Goal: Book appointment/travel/reservation

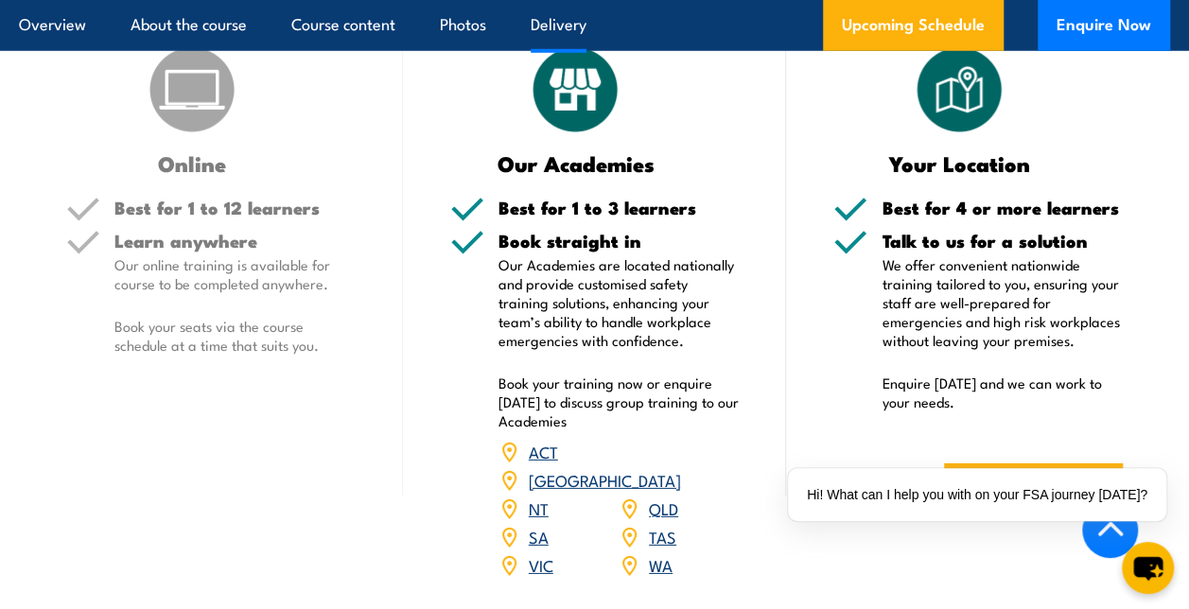
scroll to position [2688, 0]
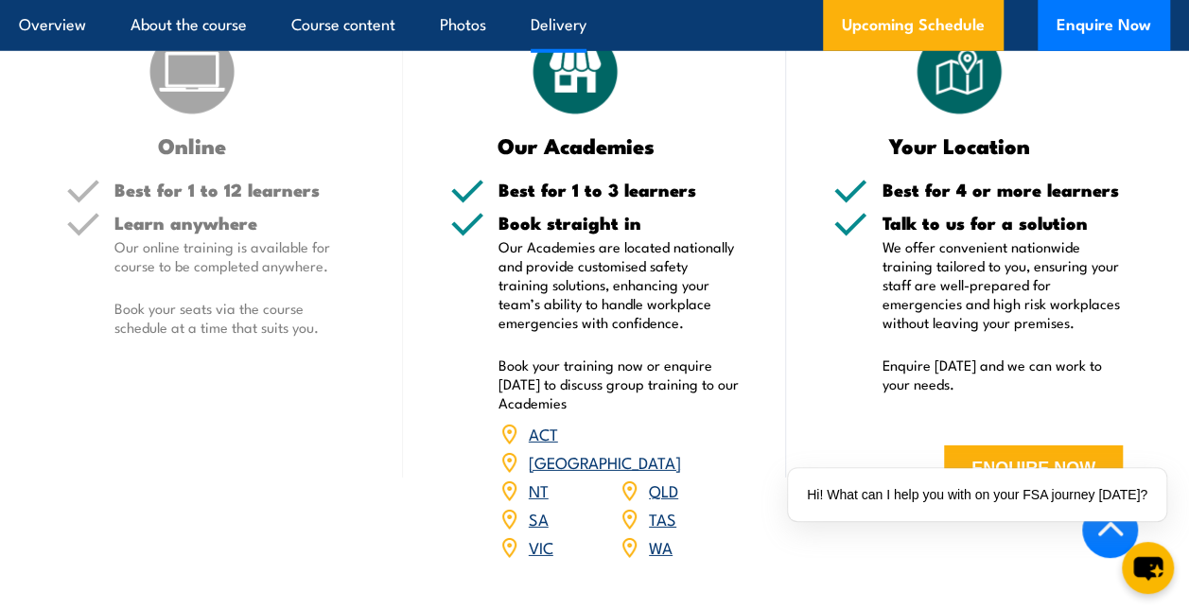
click at [537, 507] on link "SA" at bounding box center [539, 518] width 20 height 23
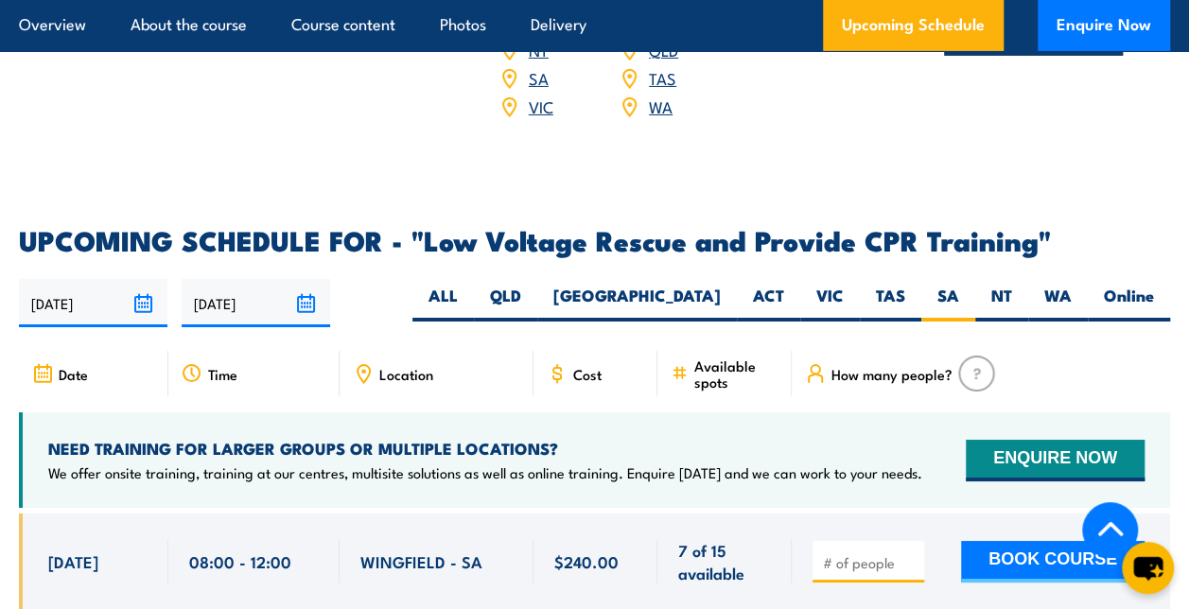
scroll to position [3234, 0]
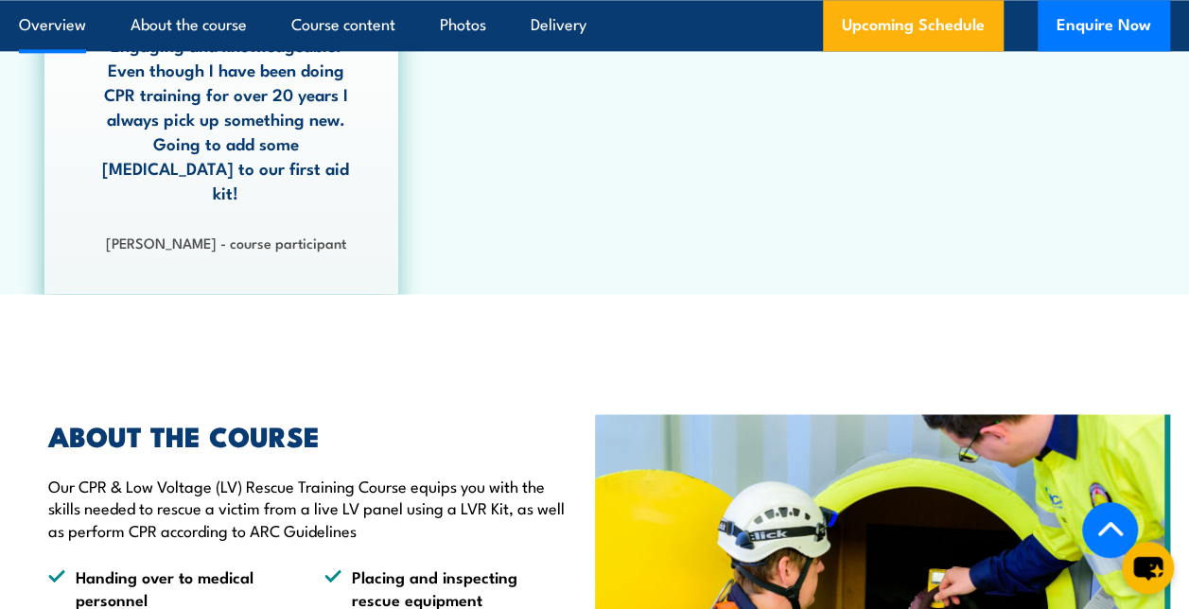
scroll to position [1219, 0]
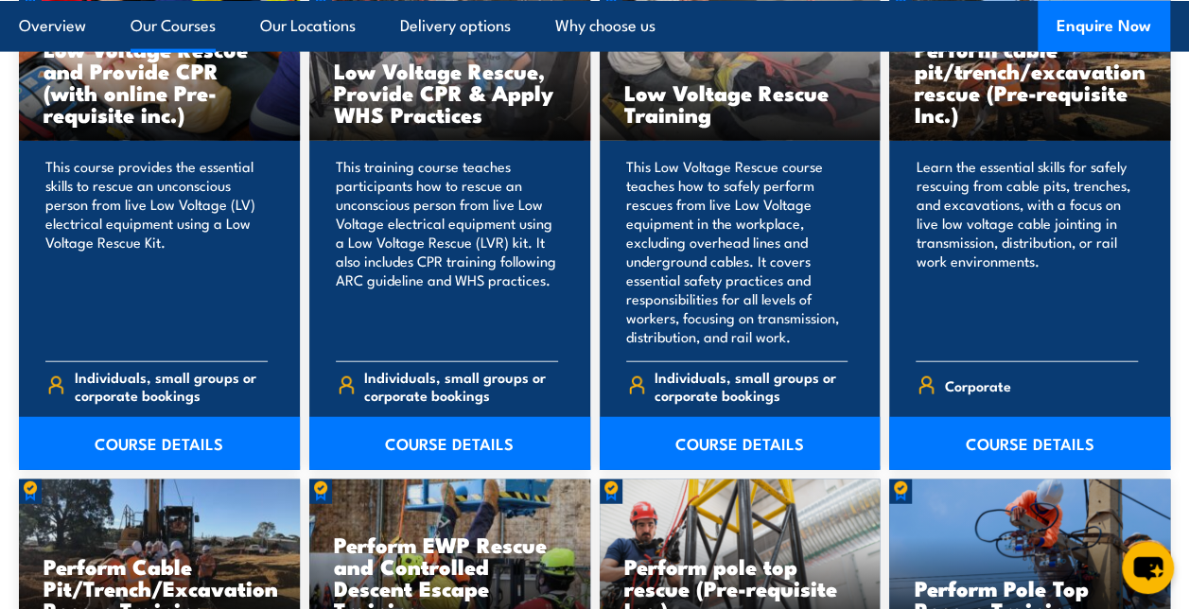
scroll to position [2144, 0]
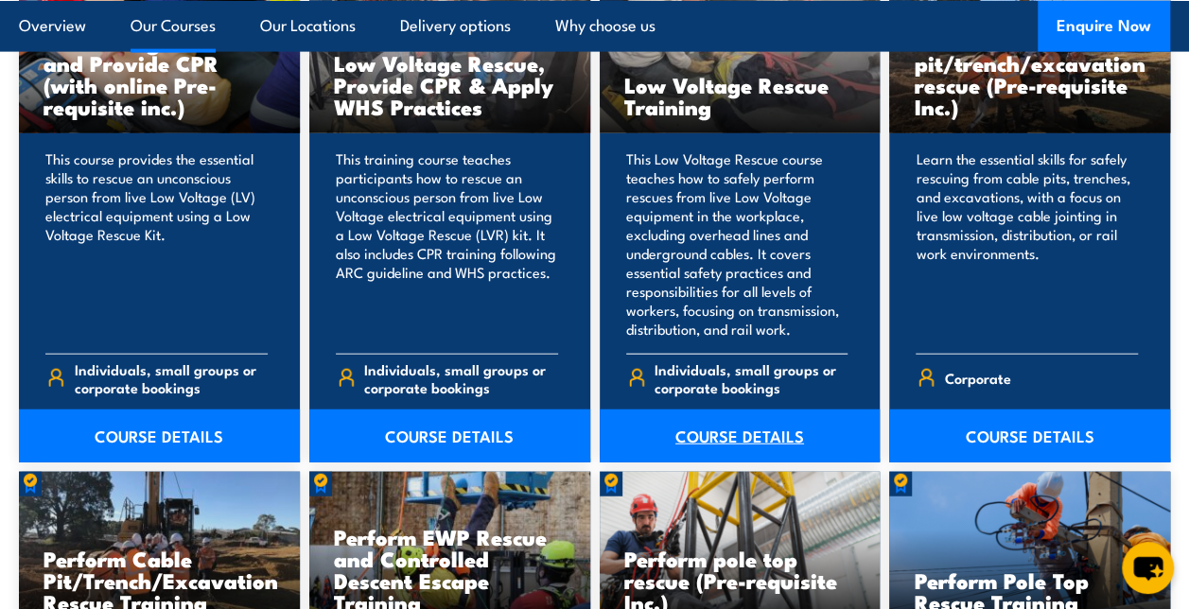
click at [767, 445] on link "COURSE DETAILS" at bounding box center [740, 436] width 281 height 53
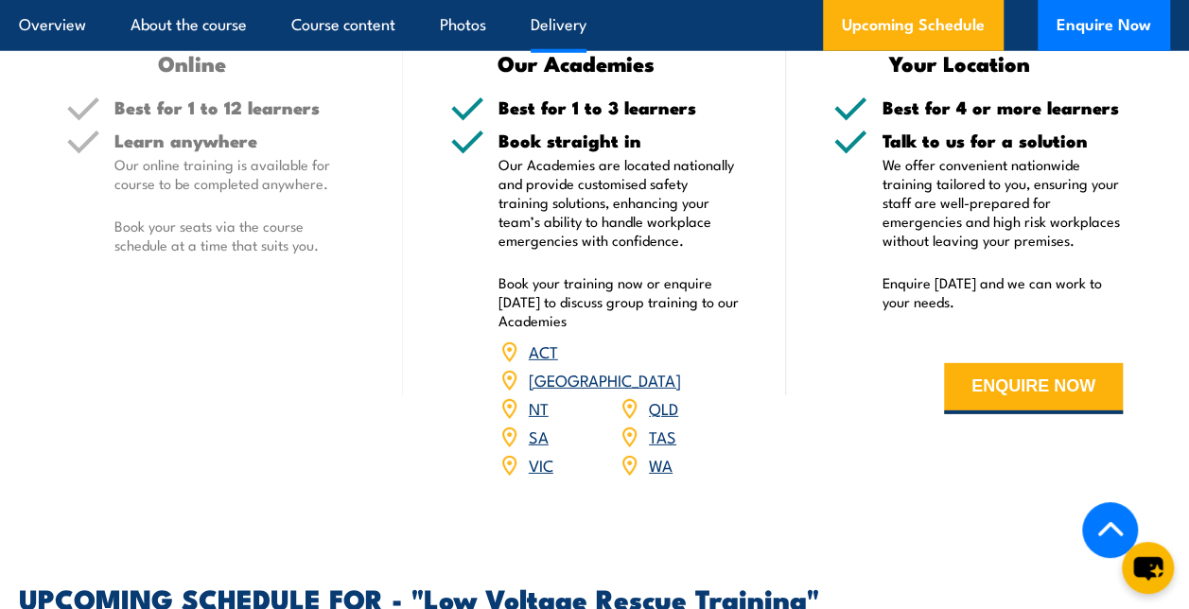
scroll to position [2678, 0]
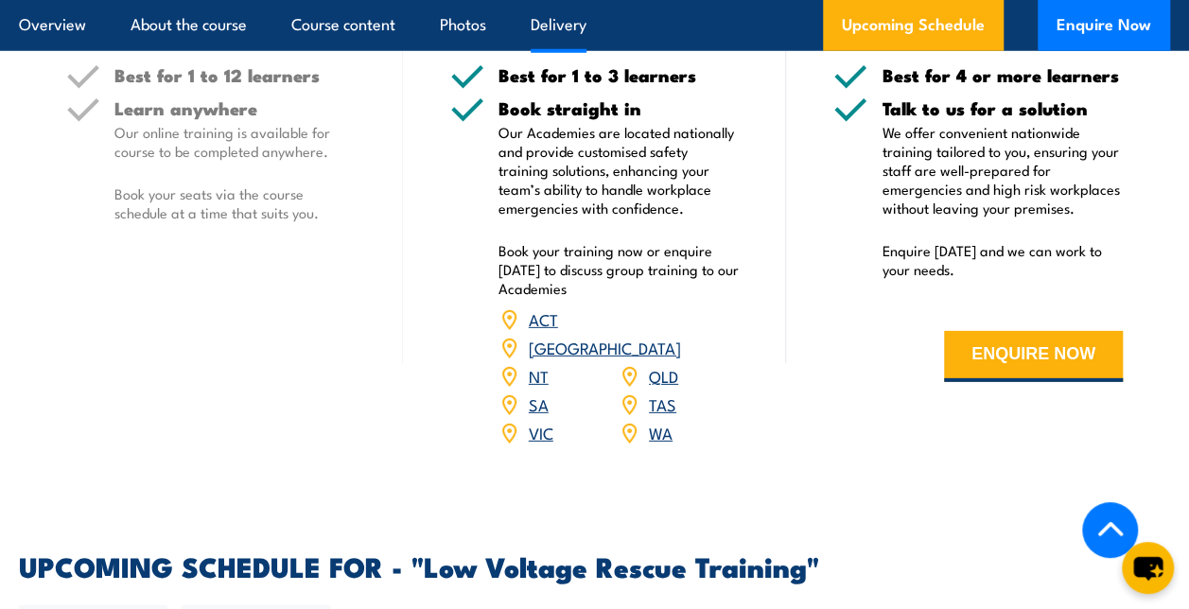
click at [535, 393] on link "SA" at bounding box center [539, 404] width 20 height 23
